Goal: Information Seeking & Learning: Stay updated

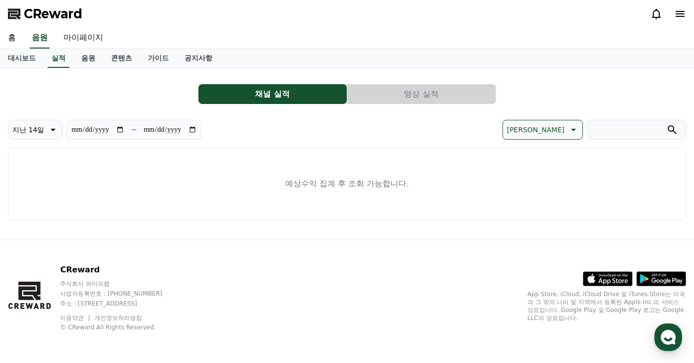
click at [80, 30] on link "마이페이지" at bounding box center [84, 38] width 56 height 21
select select "**********"
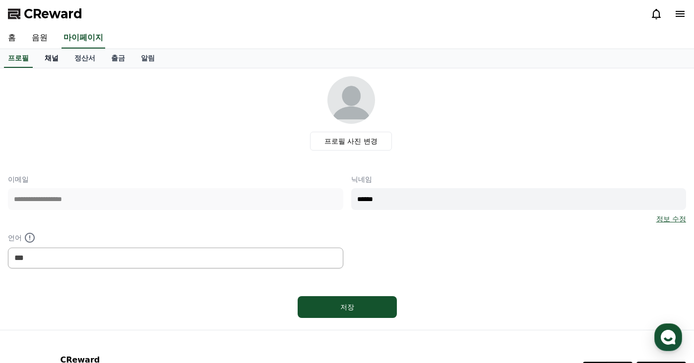
click at [58, 63] on link "채널" at bounding box center [52, 58] width 30 height 19
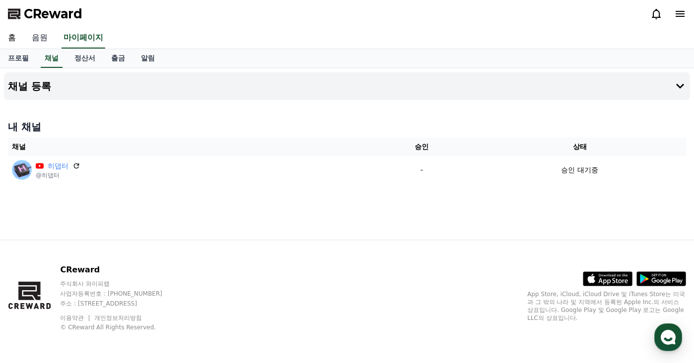
click at [46, 35] on link "음원" at bounding box center [40, 38] width 32 height 21
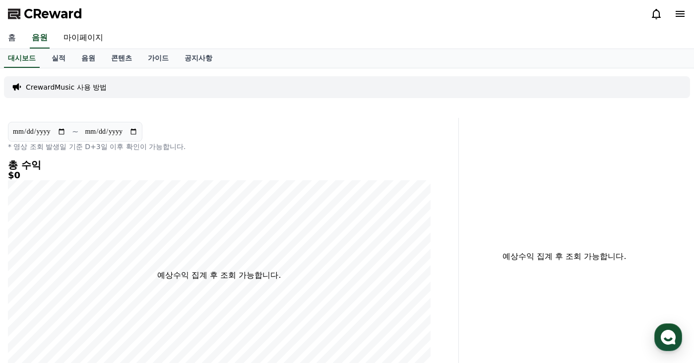
click at [9, 40] on link "홈" at bounding box center [12, 38] width 24 height 21
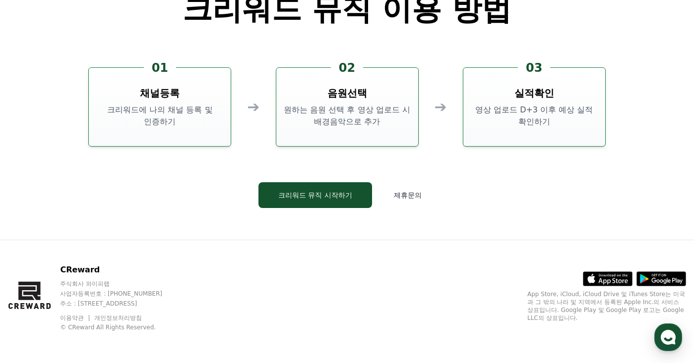
scroll to position [2677, 0]
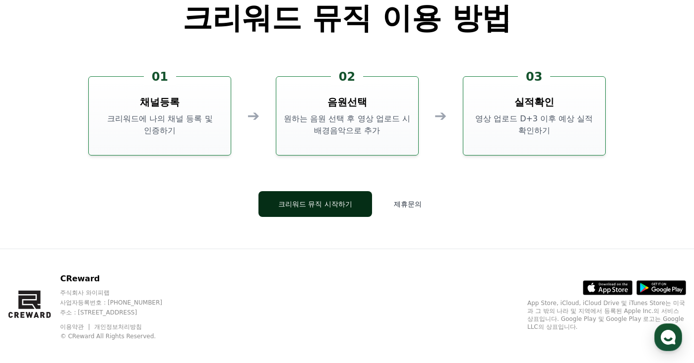
click at [333, 209] on button "크리워드 뮤직 시작하기" at bounding box center [315, 204] width 114 height 26
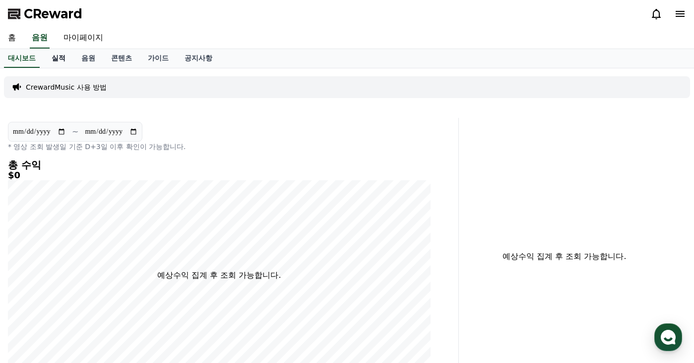
click at [67, 57] on link "실적" at bounding box center [59, 58] width 30 height 19
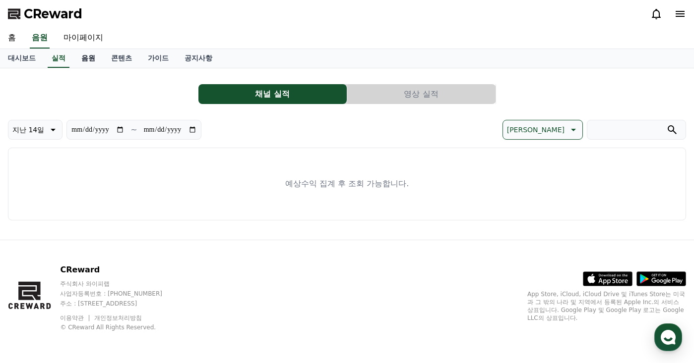
click at [88, 58] on link "음원" at bounding box center [88, 58] width 30 height 19
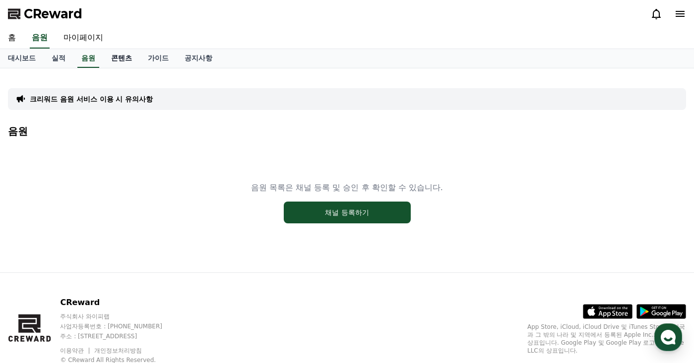
click at [117, 59] on link "콘텐츠" at bounding box center [121, 58] width 37 height 19
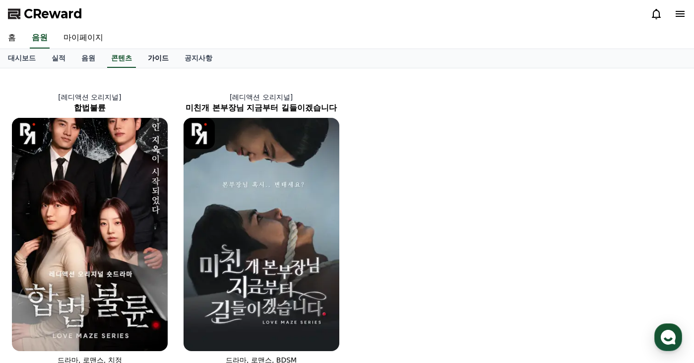
click at [148, 56] on link "가이드" at bounding box center [158, 58] width 37 height 19
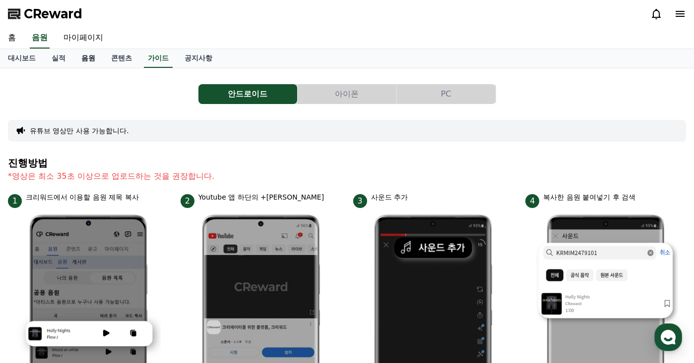
click at [83, 58] on link "음원" at bounding box center [88, 58] width 30 height 19
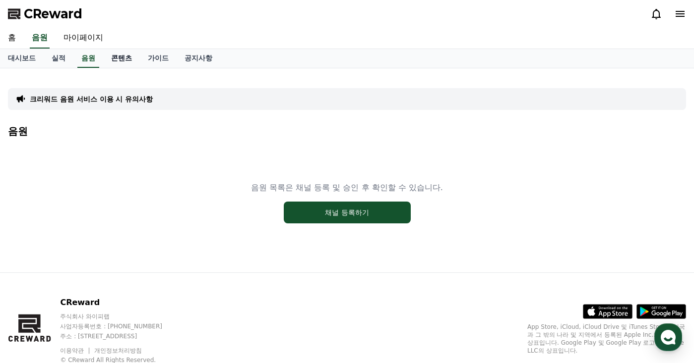
click at [128, 58] on link "콘텐츠" at bounding box center [121, 58] width 37 height 19
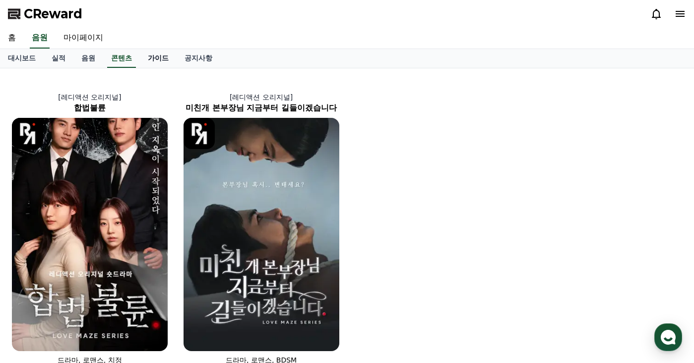
click at [157, 59] on link "가이드" at bounding box center [158, 58] width 37 height 19
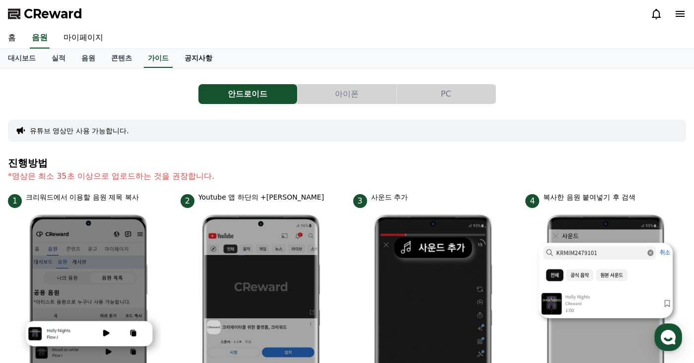
click at [189, 59] on link "공지사항" at bounding box center [198, 58] width 44 height 19
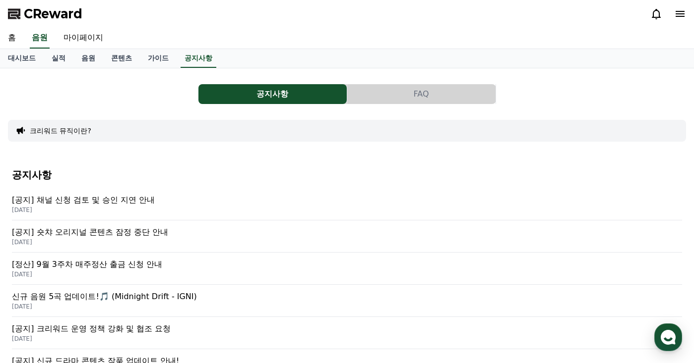
click at [133, 204] on p "[공지] 채널 신청 검토 및 승인 지연 안내" at bounding box center [347, 200] width 670 height 12
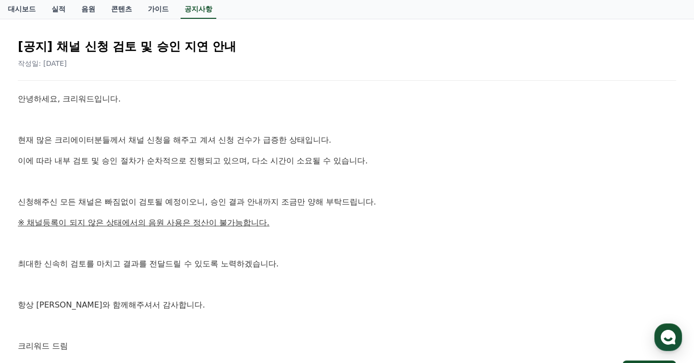
scroll to position [149, 0]
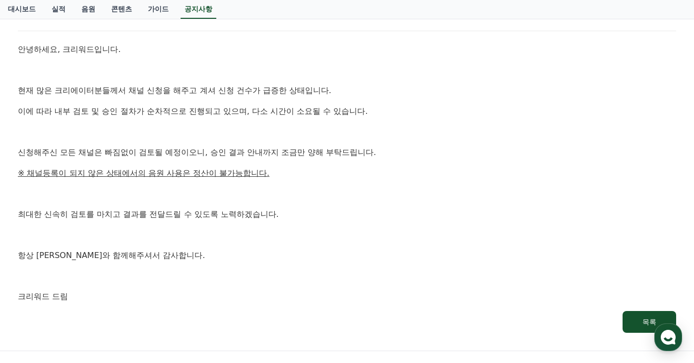
click at [339, 184] on div "안녕하세요, 크리워드입니다. 현재 많은 크리에이터분들께서 채널 신청을 해주고 계셔 신청 건수가 급증한 상태입니다. 이에 따라 내부 검토 및 승…" at bounding box center [347, 173] width 658 height 260
click at [365, 166] on div "안녕하세요, 크리워드입니다. 현재 많은 크리에이터분들께서 채널 신청을 해주고 계셔 신청 건수가 급증한 상태입니다. 이에 따라 내부 검토 및 승…" at bounding box center [347, 173] width 658 height 260
click at [399, 163] on div "안녕하세요, 크리워드입니다. 현재 많은 크리에이터분들께서 채널 신청을 해주고 계셔 신청 건수가 급증한 상태입니다. 이에 따라 내부 검토 및 승…" at bounding box center [347, 173] width 658 height 260
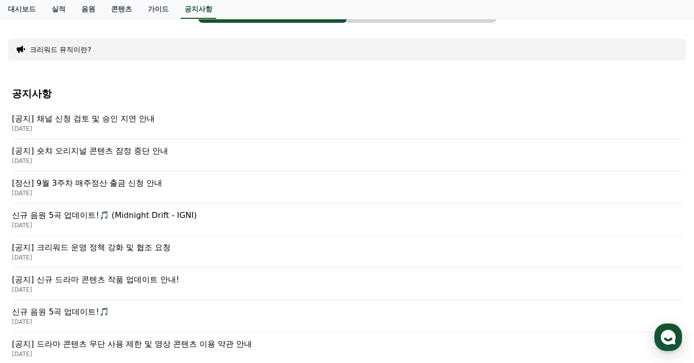
scroll to position [99, 0]
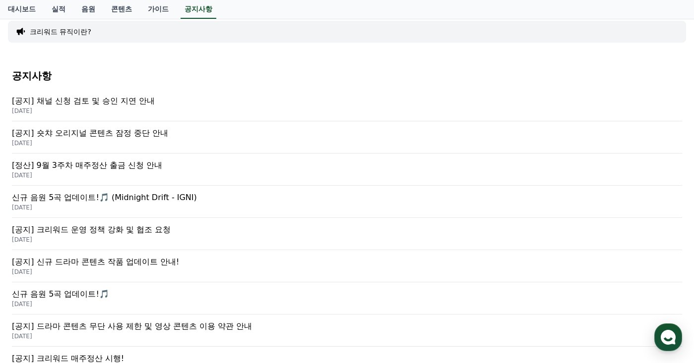
click at [134, 236] on p "[DATE]" at bounding box center [347, 240] width 670 height 8
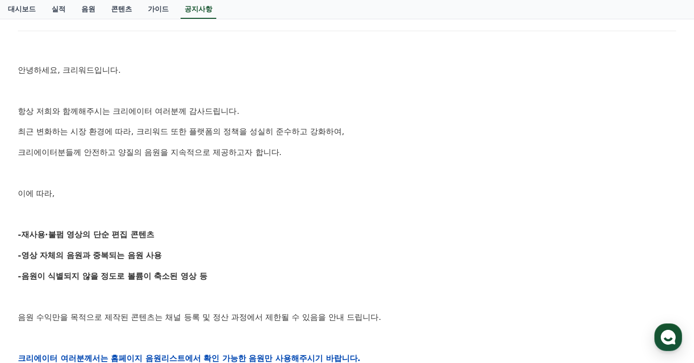
click at [335, 178] on p at bounding box center [347, 173] width 658 height 13
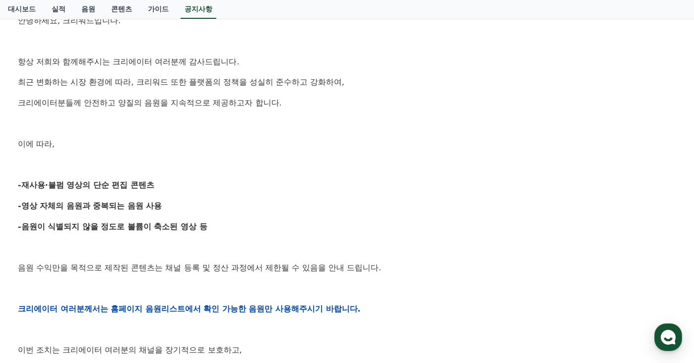
click at [335, 178] on div "안녕하세요, 크리워드입니다. 항상 저희와 함께해주시는 크리에이터 여러분께 감사드립니다. 최근 변화하는 시장 환경에 따라, 크리워드 또한 플랫폼…" at bounding box center [347, 309] width 658 height 631
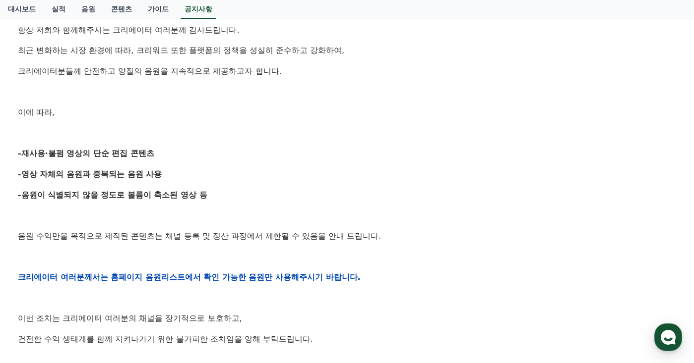
scroll to position [248, 0]
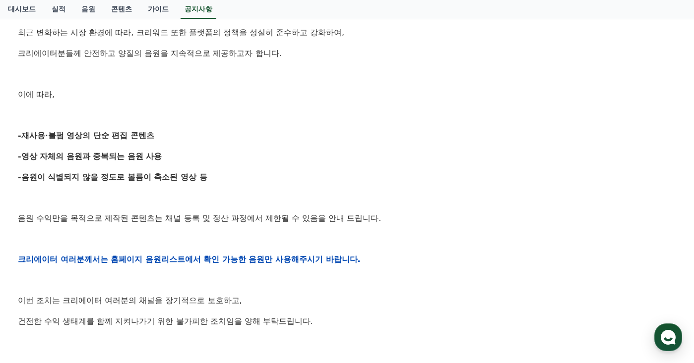
click at [340, 162] on p "-영상 자체의 음원과 중복되는 음원 사용" at bounding box center [347, 156] width 658 height 13
click at [342, 171] on p "-음원이 식별되지 않을 정도로 볼륨이 축소된 영상 등" at bounding box center [347, 177] width 658 height 13
click at [342, 154] on p "-영상 자체의 음원과 중복되는 음원 사용" at bounding box center [347, 156] width 658 height 13
click at [347, 137] on p "-재사용·불펌 영상의 단순 편집 콘텐츠" at bounding box center [347, 135] width 658 height 13
drag, startPoint x: 346, startPoint y: 141, endPoint x: 346, endPoint y: 147, distance: 5.9
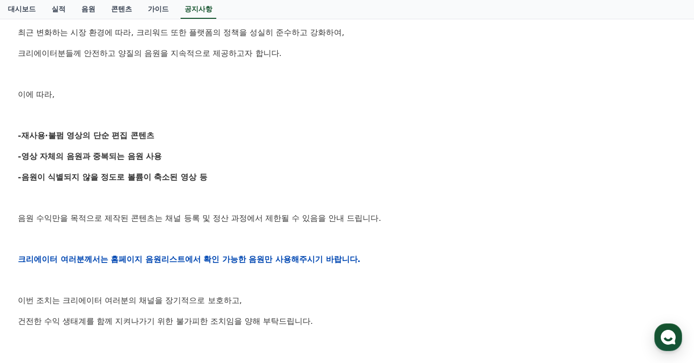
click at [346, 147] on div "안녕하세요, 크리워드입니다. 항상 저희와 함께해주시는 크리에이터 여러분께 감사드립니다. 최근 변화하는 시장 환경에 따라, 크리워드 또한 플랫폼…" at bounding box center [347, 259] width 658 height 631
click at [346, 178] on p "-음원이 식별되지 않을 정도로 볼륨이 축소된 영상 등" at bounding box center [347, 177] width 658 height 13
click at [346, 159] on p "-영상 자체의 음원과 중복되는 음원 사용" at bounding box center [347, 156] width 658 height 13
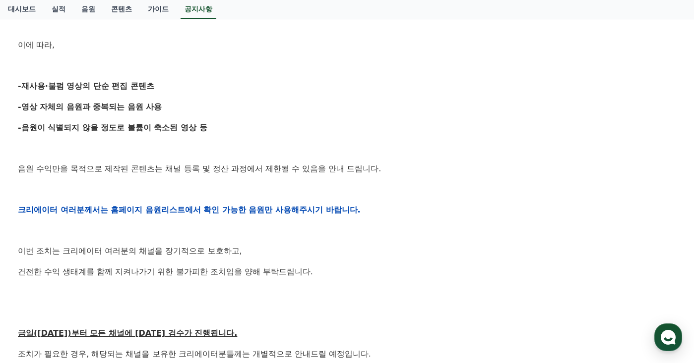
click at [346, 152] on p at bounding box center [347, 148] width 658 height 13
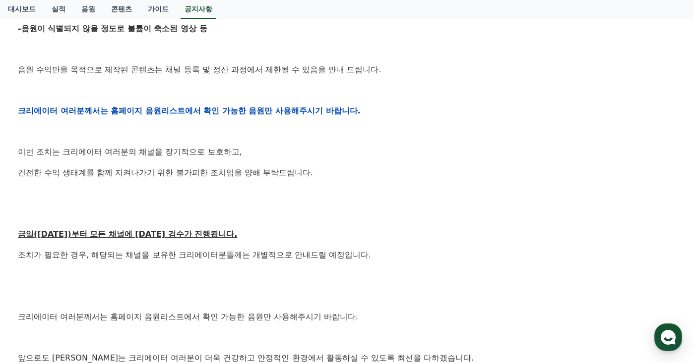
click at [346, 152] on p "이번 조치는 크리에이터 여러분의 채널을 장기적으로 보호하고," at bounding box center [347, 152] width 658 height 13
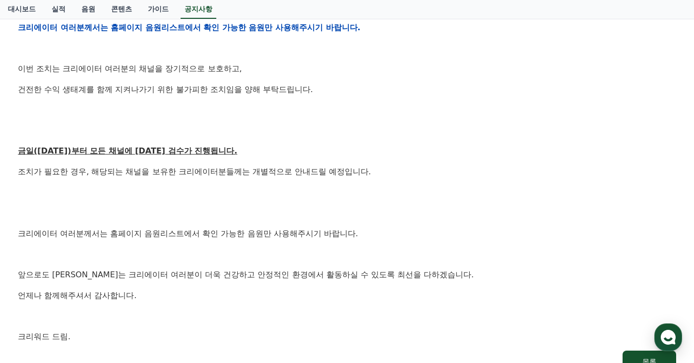
scroll to position [496, 0]
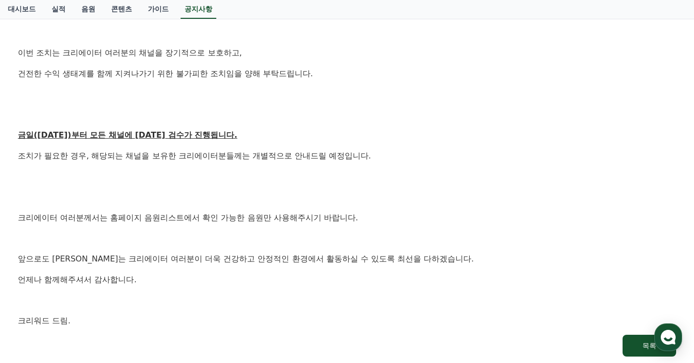
click at [349, 142] on p "금일([DATE])부터 모든 채널에 [DATE] 검수가 진행됩니다." at bounding box center [347, 135] width 658 height 13
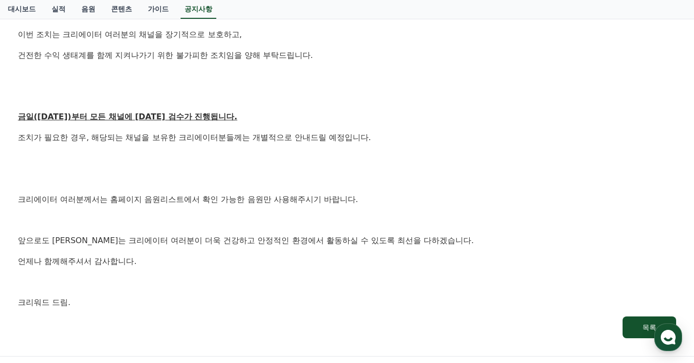
scroll to position [545, 0]
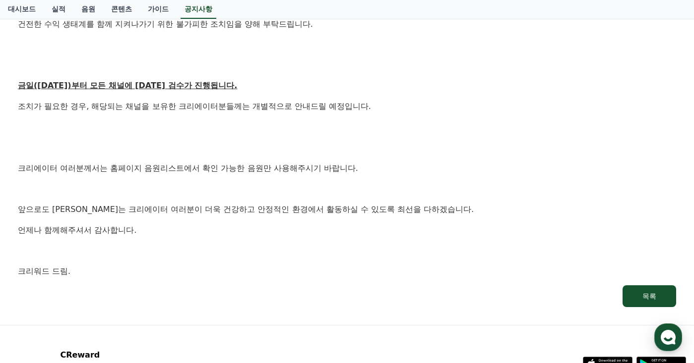
click at [348, 149] on p at bounding box center [347, 147] width 658 height 13
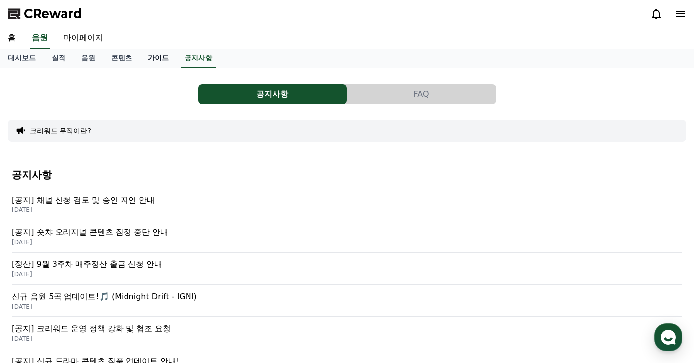
click at [157, 62] on link "가이드" at bounding box center [158, 58] width 37 height 19
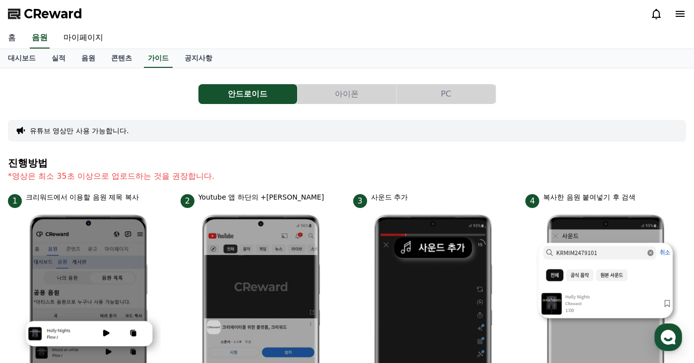
click at [18, 42] on link "홈" at bounding box center [12, 38] width 24 height 21
